Goal: Task Accomplishment & Management: Manage account settings

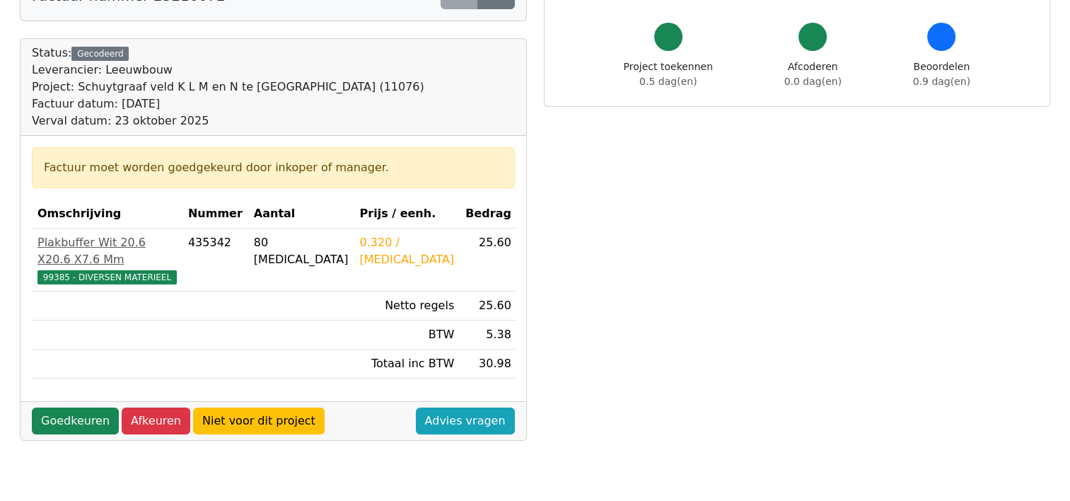
scroll to position [110, 0]
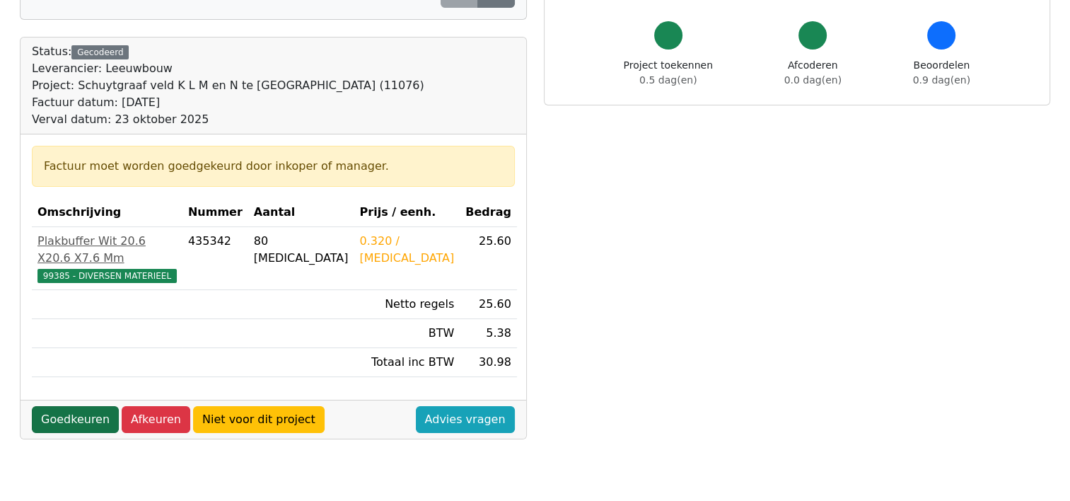
click at [70, 406] on link "Goedkeuren" at bounding box center [75, 419] width 87 height 27
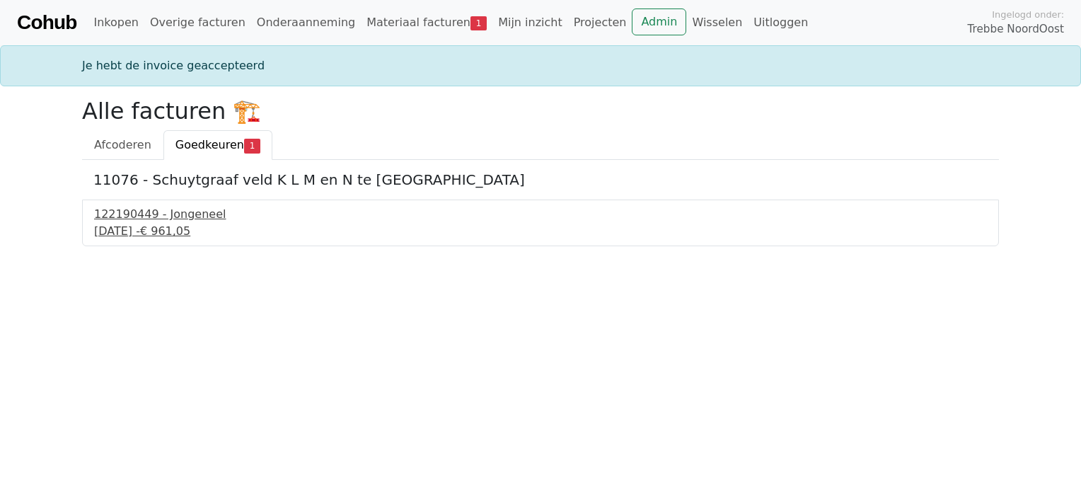
click at [128, 223] on div "[DATE] - € 961,05" at bounding box center [540, 231] width 892 height 17
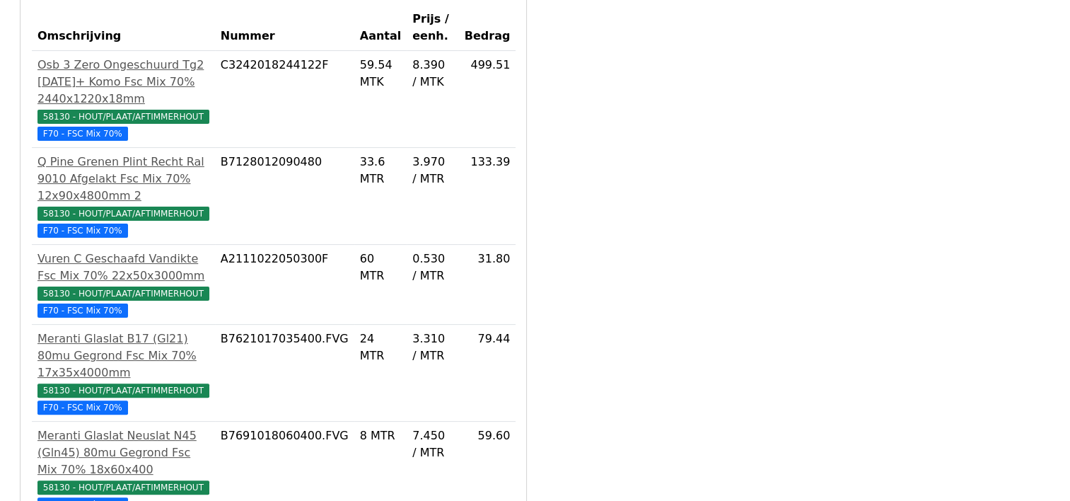
scroll to position [709, 0]
